Goal: Information Seeking & Learning: Learn about a topic

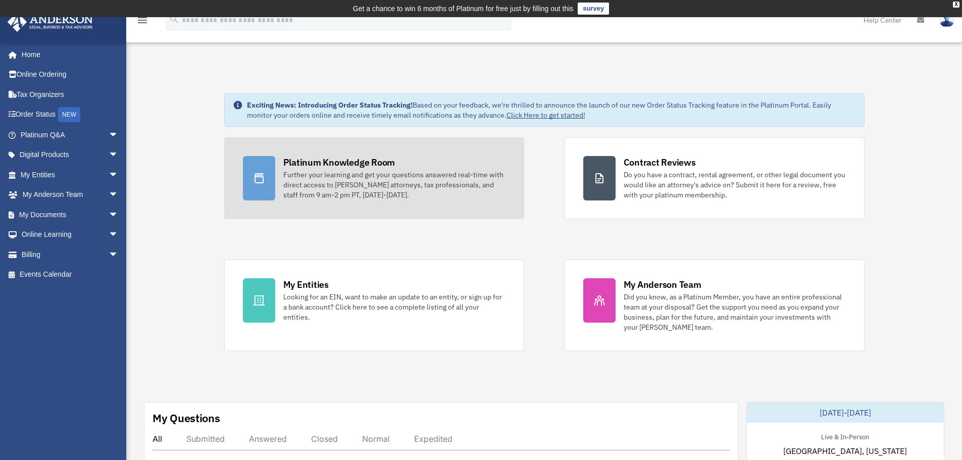
click at [413, 211] on link "Platinum Knowledge Room Further your learning and get your questions answered r…" at bounding box center [374, 178] width 300 height 82
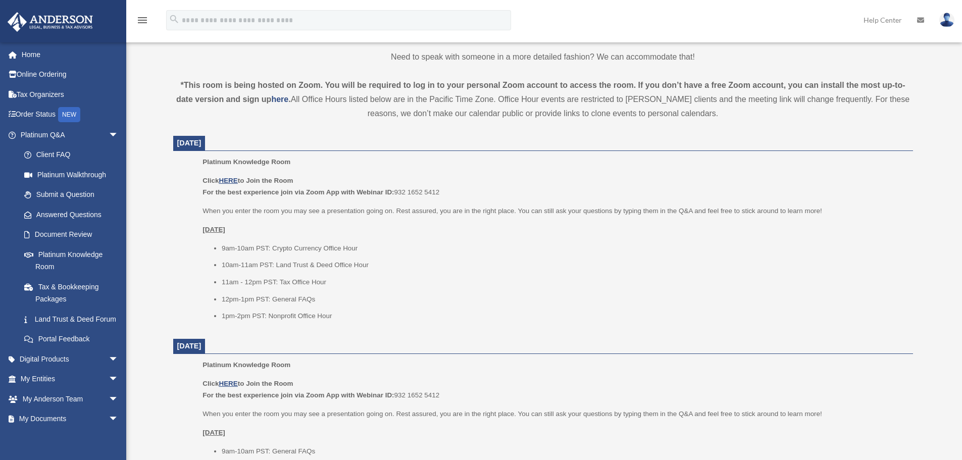
scroll to position [330, 0]
drag, startPoint x: 364, startPoint y: 245, endPoint x: 220, endPoint y: 247, distance: 144.4
click at [220, 247] on ul "9am-10am PST: Crypto Currency Office Hour 10am-11am PST: Land Trust & Deed Offi…" at bounding box center [553, 282] width 703 height 80
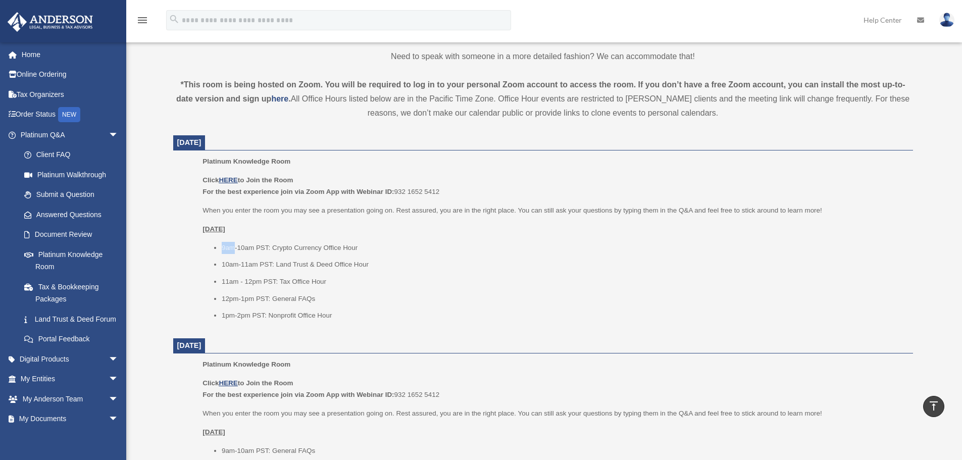
click at [220, 247] on ul "9am-10am PST: Crypto Currency Office Hour 10am-11am PST: Land Trust & Deed Offi…" at bounding box center [553, 282] width 703 height 80
copy ul "9am-10am PST: Crypto Currency Office Hour"
